Goal: Task Accomplishment & Management: Manage account settings

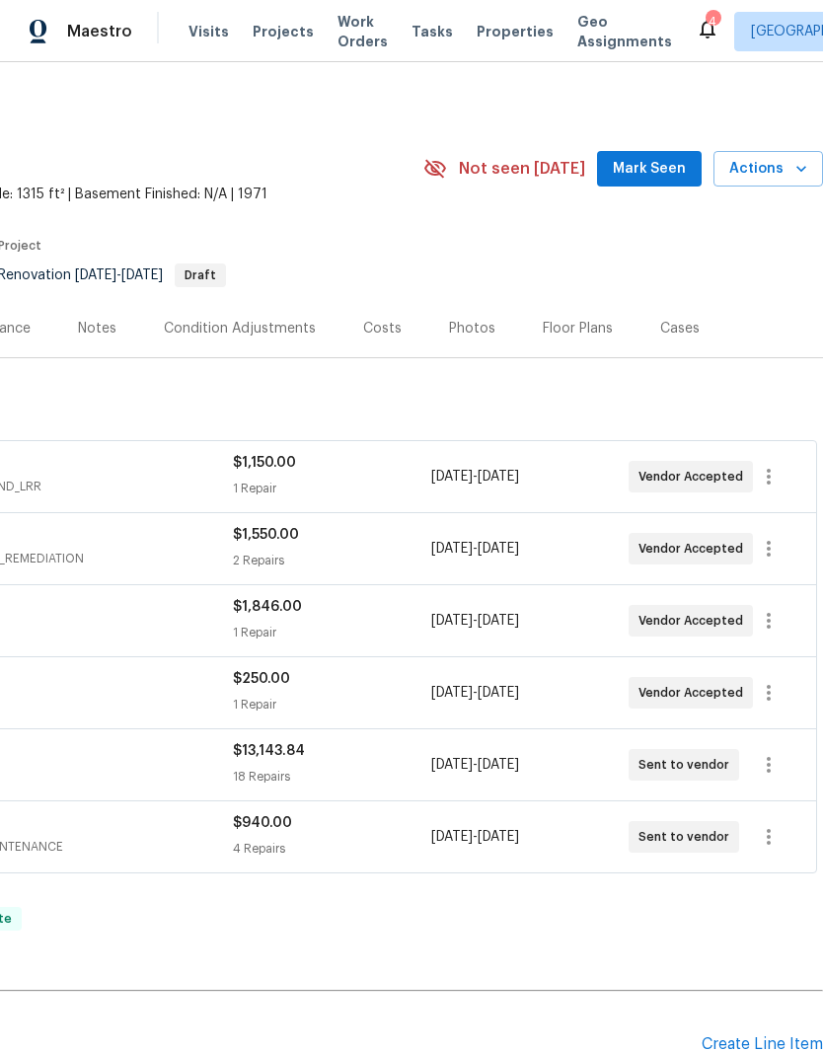
scroll to position [0, 292]
click at [650, 166] on span "Mark Seen" at bounding box center [649, 169] width 73 height 25
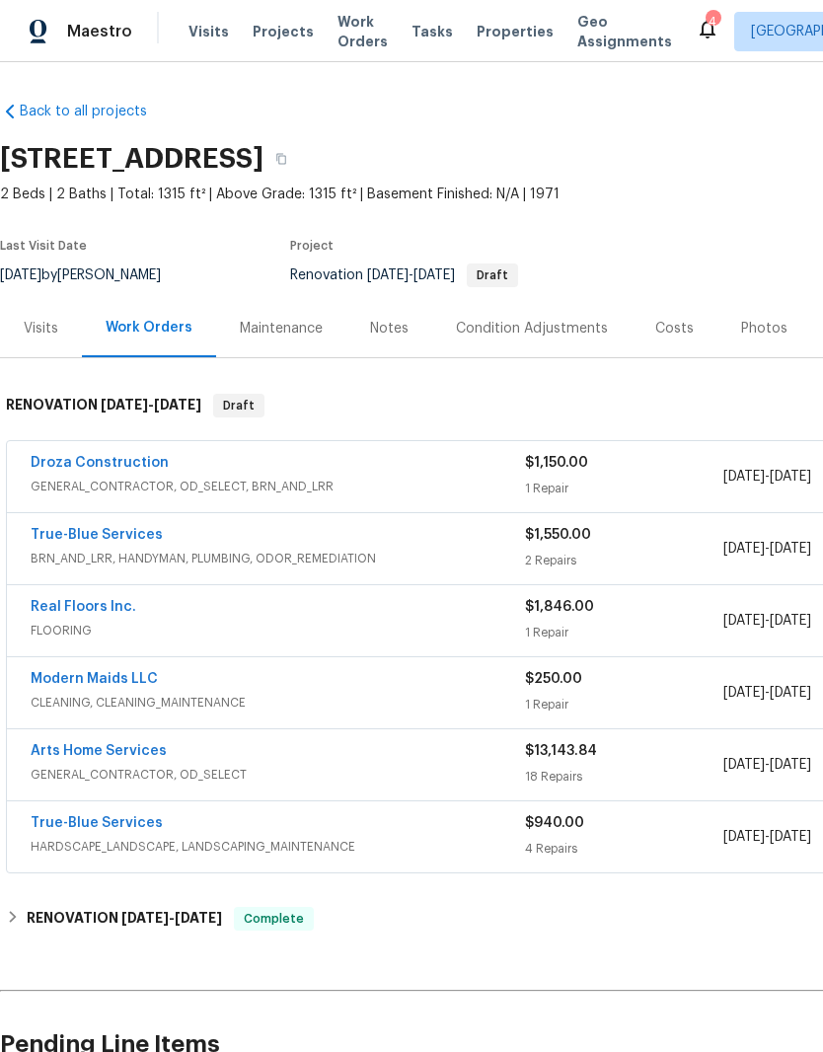
scroll to position [0, 0]
click at [89, 468] on link "Droza Construction" at bounding box center [100, 463] width 138 height 14
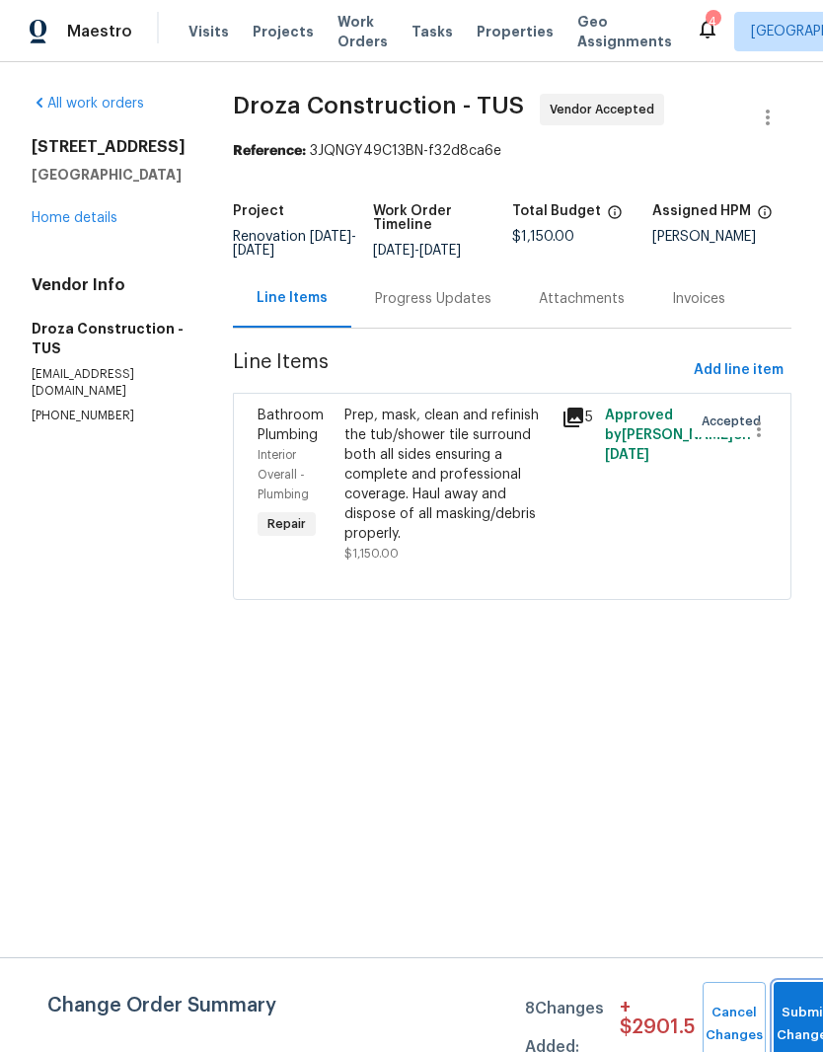
click at [790, 1013] on button "Submit Changes" at bounding box center [804, 1024] width 63 height 85
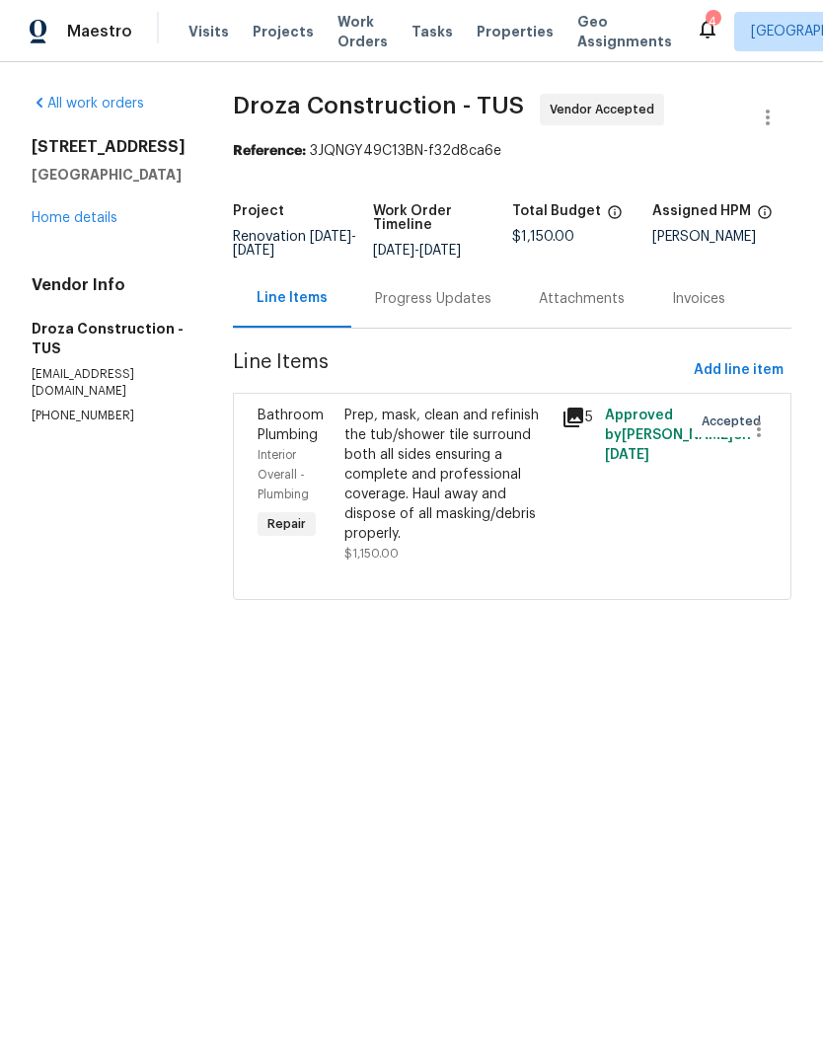
click at [66, 225] on link "Home details" at bounding box center [75, 218] width 86 height 14
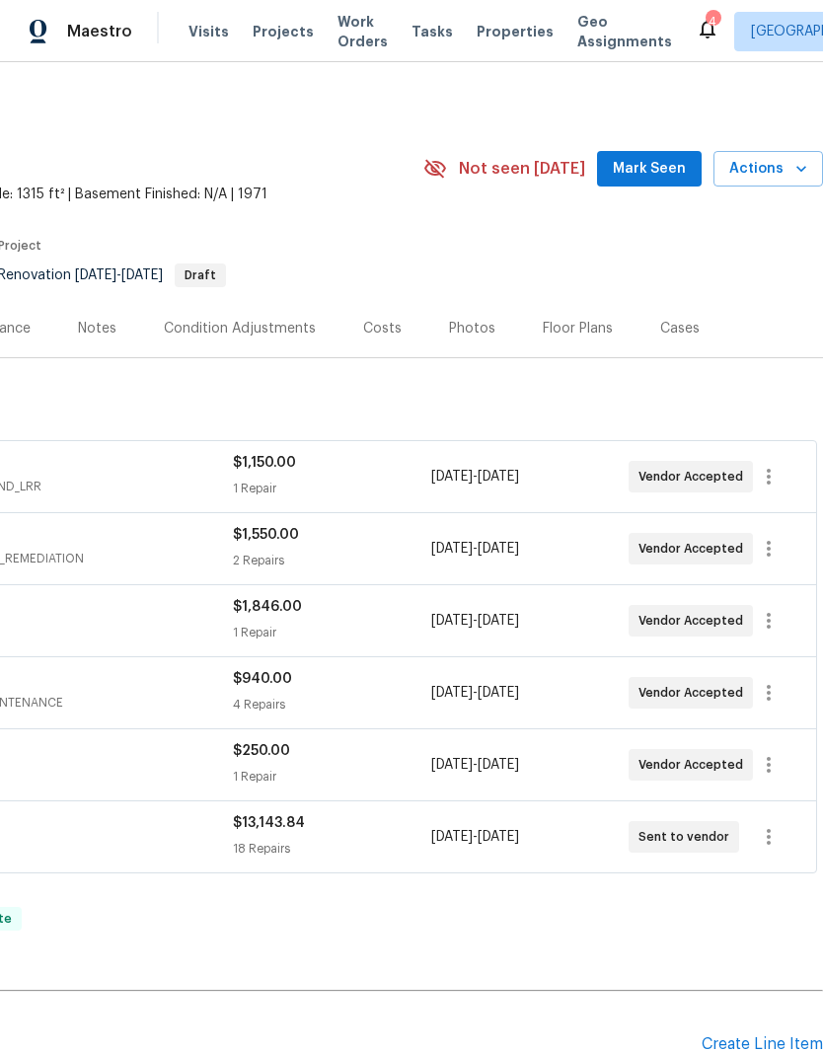
scroll to position [0, 292]
click at [351, 324] on div "Costs" at bounding box center [382, 328] width 86 height 58
